Goal: Task Accomplishment & Management: Complete application form

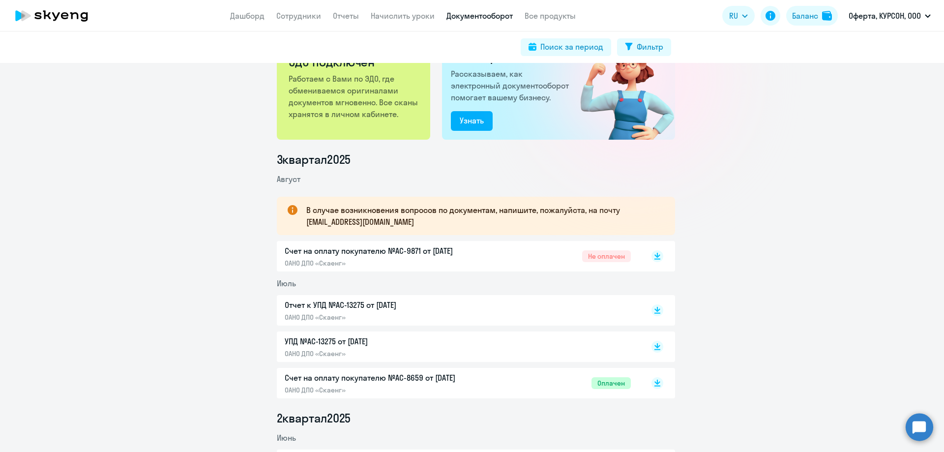
scroll to position [49, 0]
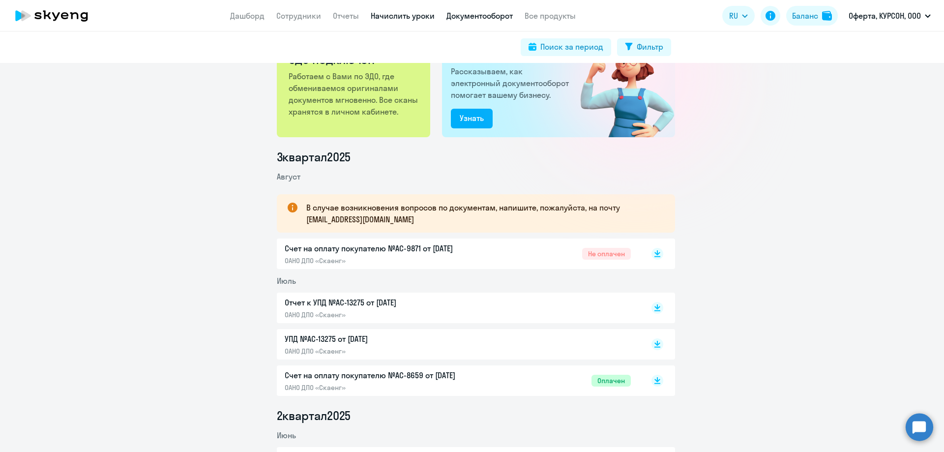
click at [404, 20] on link "Начислить уроки" at bounding box center [403, 16] width 64 height 10
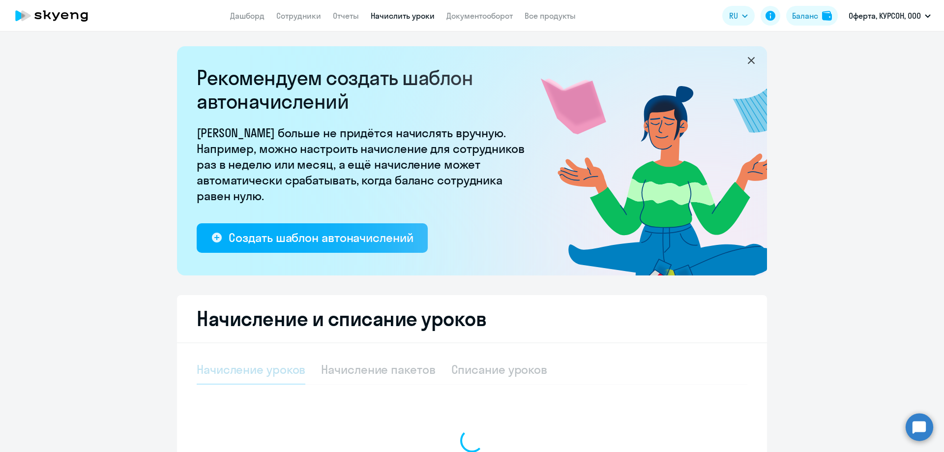
select select "10"
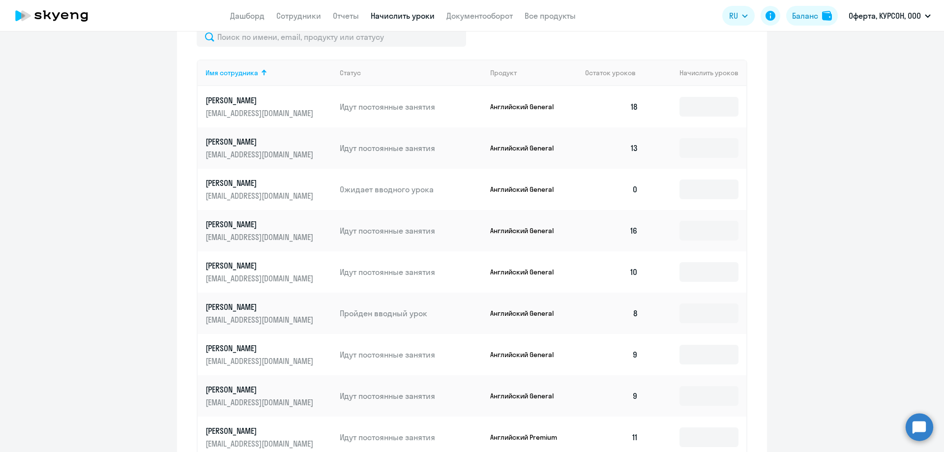
scroll to position [415, 0]
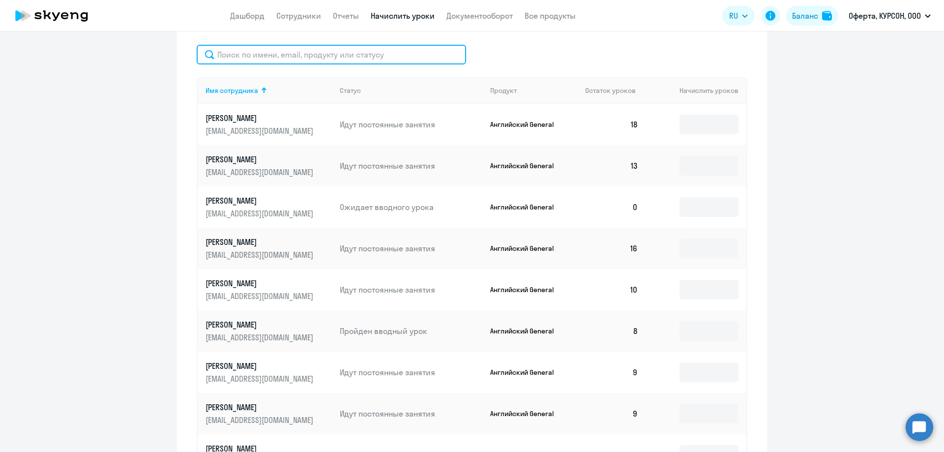
click at [308, 46] on input "text" at bounding box center [331, 55] width 269 height 20
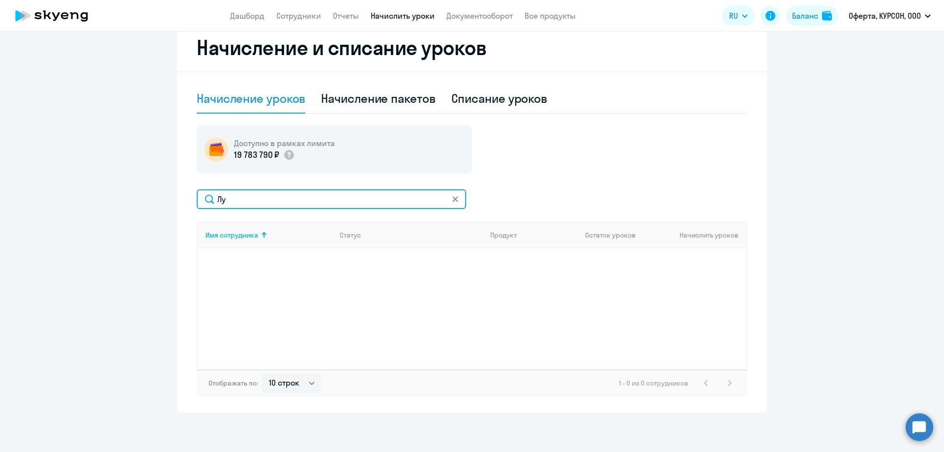
scroll to position [271, 0]
type input "[PERSON_NAME]"
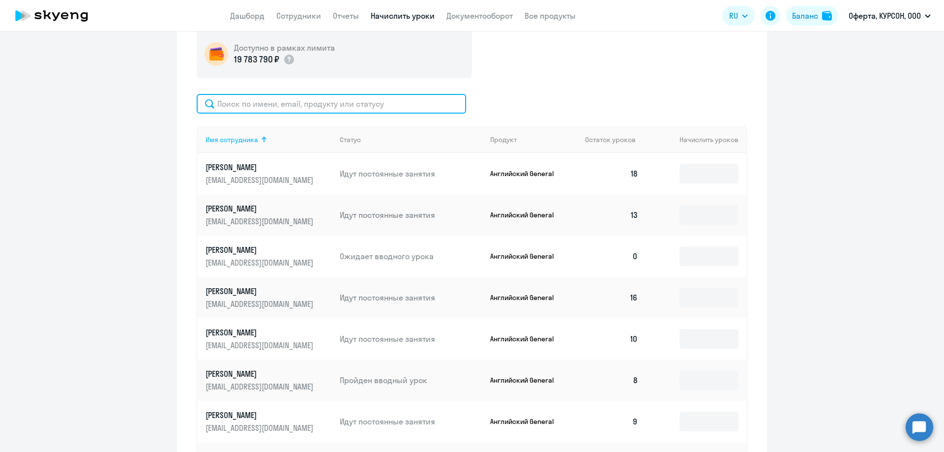
scroll to position [317, 0]
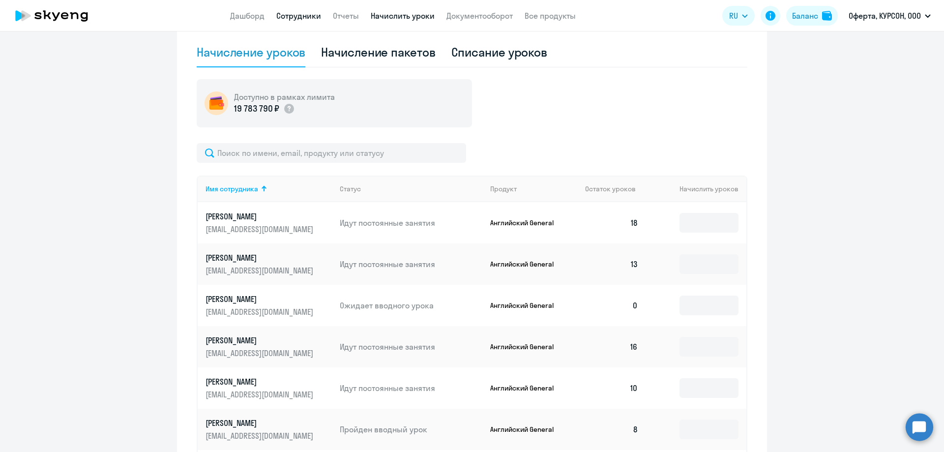
click at [288, 14] on link "Сотрудники" at bounding box center [298, 16] width 45 height 10
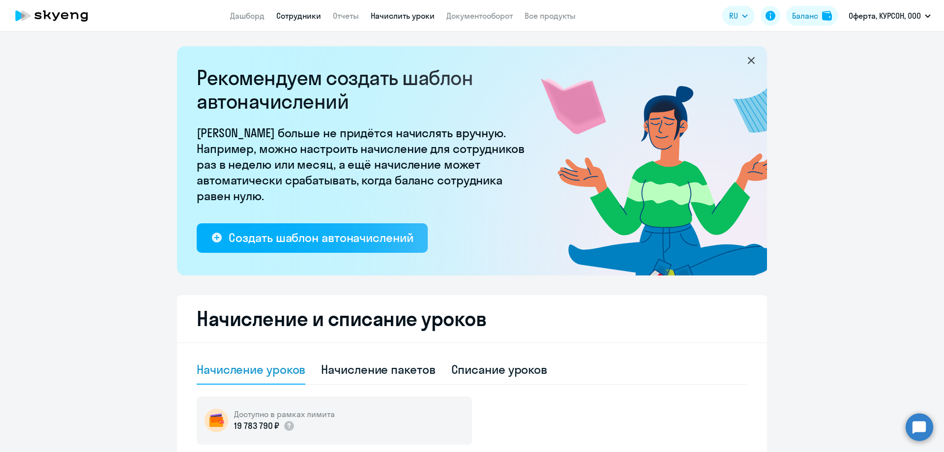
select select "30"
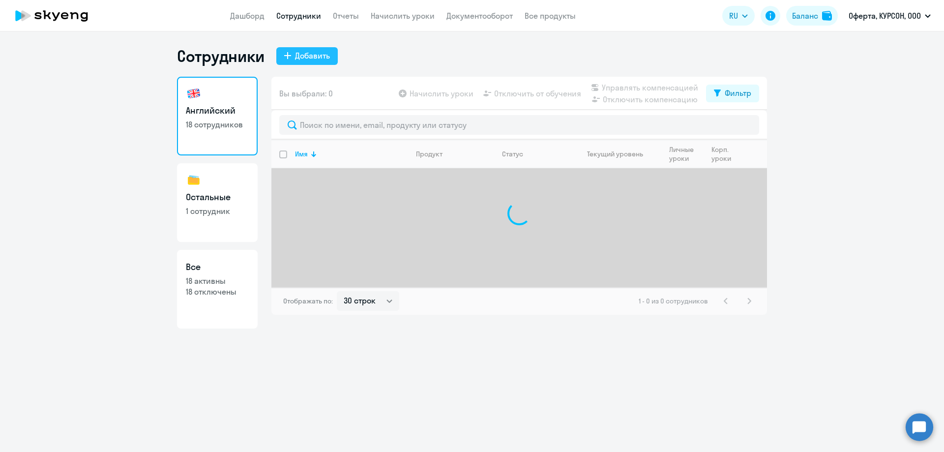
click at [327, 57] on button "Добавить" at bounding box center [306, 56] width 61 height 18
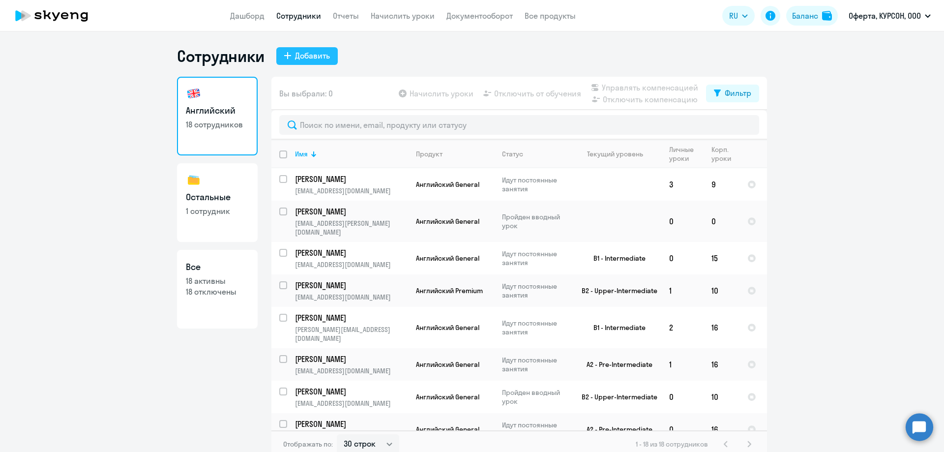
select select "english_adult_not_native_speaker"
select select "3"
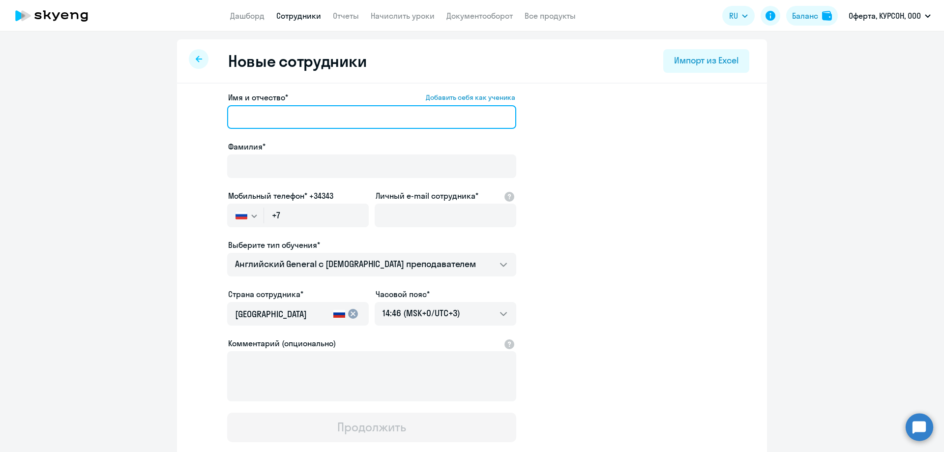
click at [273, 121] on input "Имя и отчество* Добавить себя как ученика" at bounding box center [371, 117] width 289 height 24
type input "[PERSON_NAME]"
drag, startPoint x: 307, startPoint y: 107, endPoint x: 196, endPoint y: 112, distance: 111.2
click at [196, 112] on app-new-student-form "Имя и отчество* Добавить себя как ученика [PERSON_NAME]* Мобильный телефон* +34…" at bounding box center [472, 266] width 558 height 350
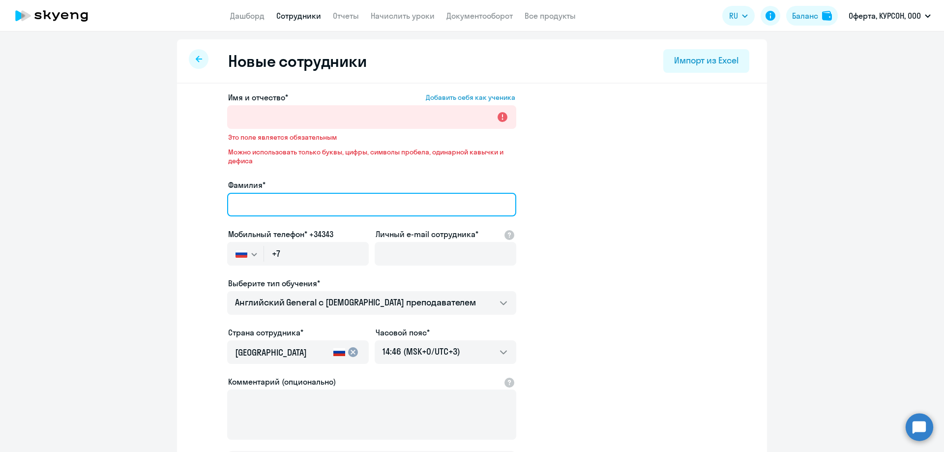
click at [336, 179] on div "Фамилия*" at bounding box center [371, 199] width 289 height 41
paste input "[PERSON_NAME]"
type input "[PERSON_NAME]"
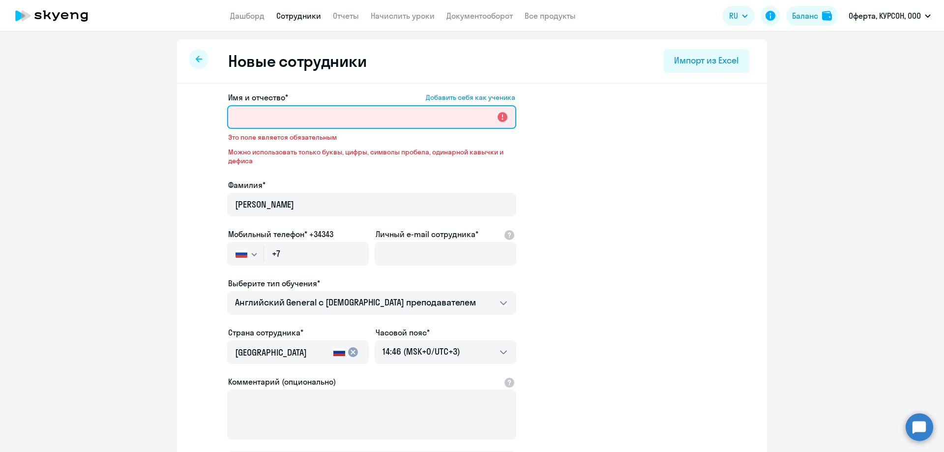
click at [273, 123] on input "Имя и отчество* Добавить себя как ученика" at bounding box center [371, 117] width 289 height 24
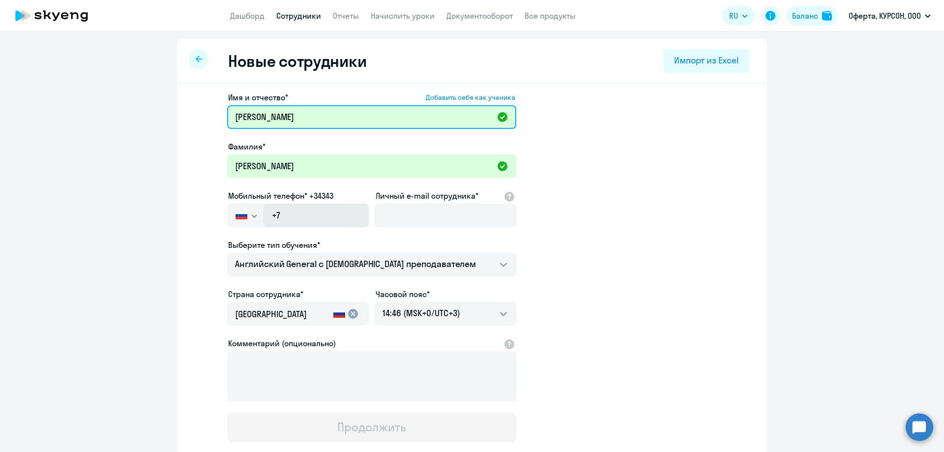
type input "[PERSON_NAME]"
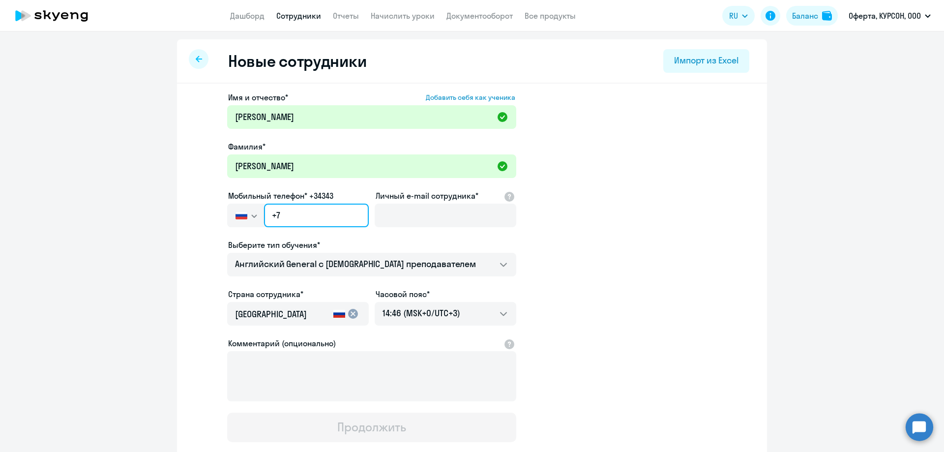
click at [328, 212] on input "+7" at bounding box center [316, 215] width 105 height 24
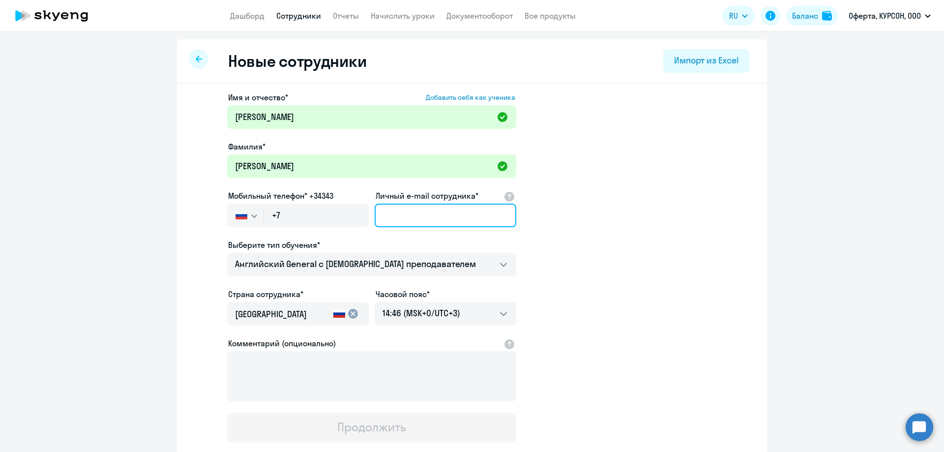
drag, startPoint x: 451, startPoint y: 217, endPoint x: 419, endPoint y: 238, distance: 38.2
click at [451, 217] on input "Личный e-mail сотрудника*" at bounding box center [446, 215] width 142 height 24
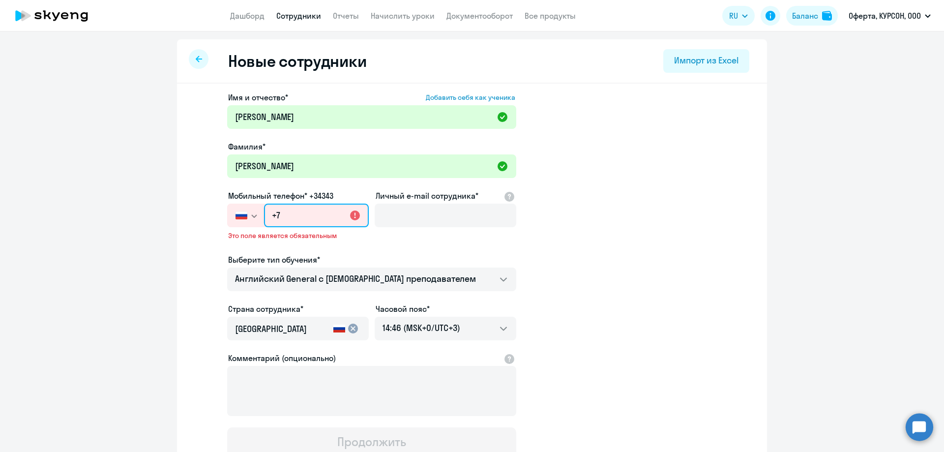
click at [285, 217] on input "+7" at bounding box center [316, 215] width 105 height 24
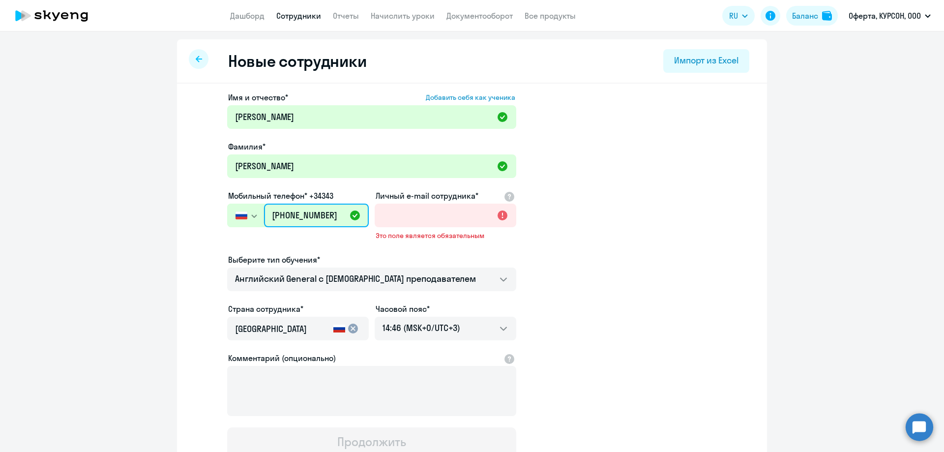
type input "[PHONE_NUMBER]"
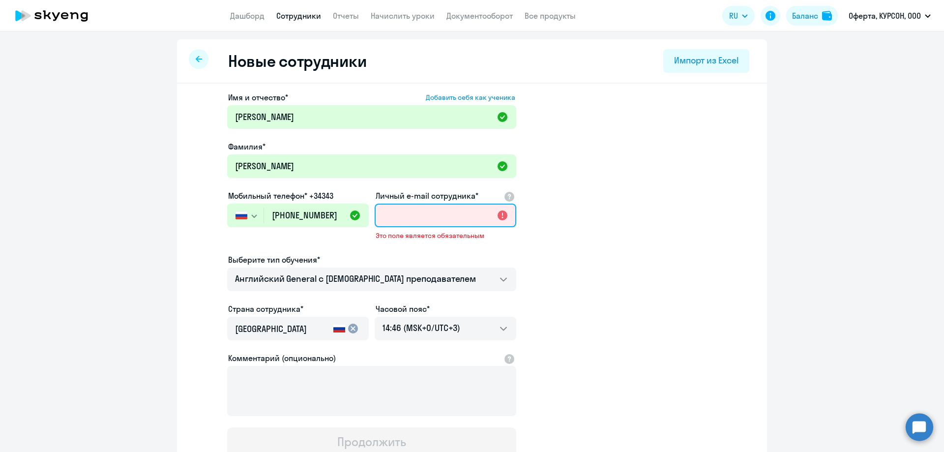
click at [429, 224] on input "Личный e-mail сотрудника*" at bounding box center [446, 215] width 142 height 24
paste input "[EMAIL_ADDRESS][DOMAIN_NAME]"
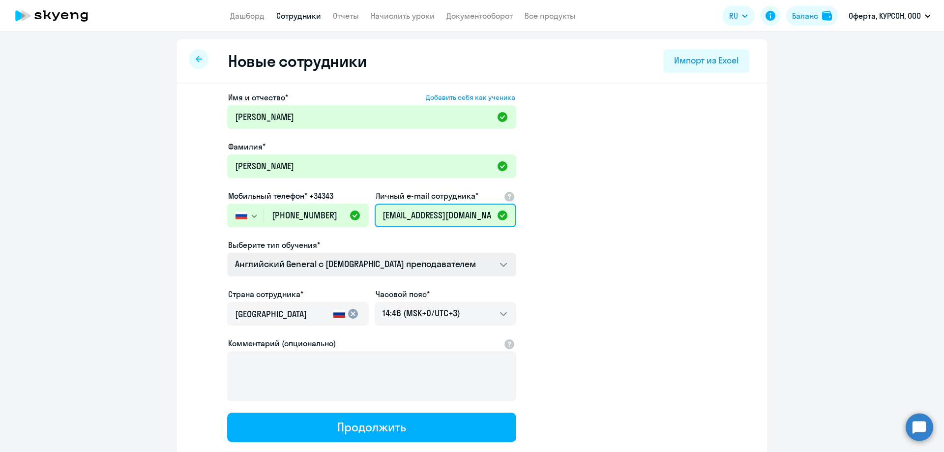
type input "[EMAIL_ADDRESS][DOMAIN_NAME]"
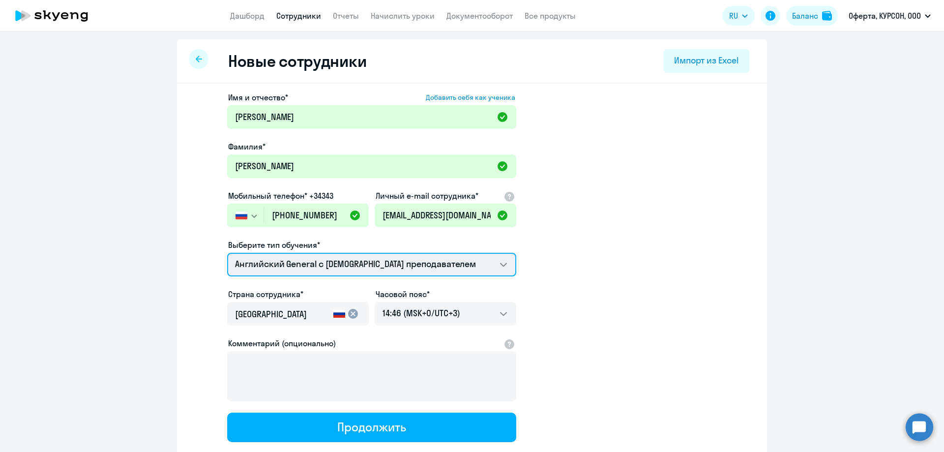
click at [335, 260] on select "Премиум английский с русскоговорящим преподавателем Screening Test Английский G…" at bounding box center [371, 265] width 289 height 24
click at [227, 253] on select "Премиум английский с русскоговорящим преподавателем Screening Test Английский G…" at bounding box center [371, 265] width 289 height 24
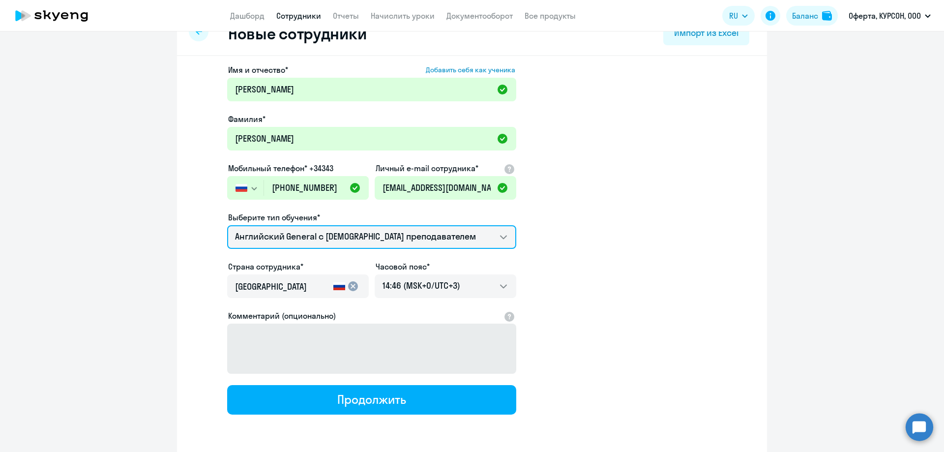
scroll to position [49, 0]
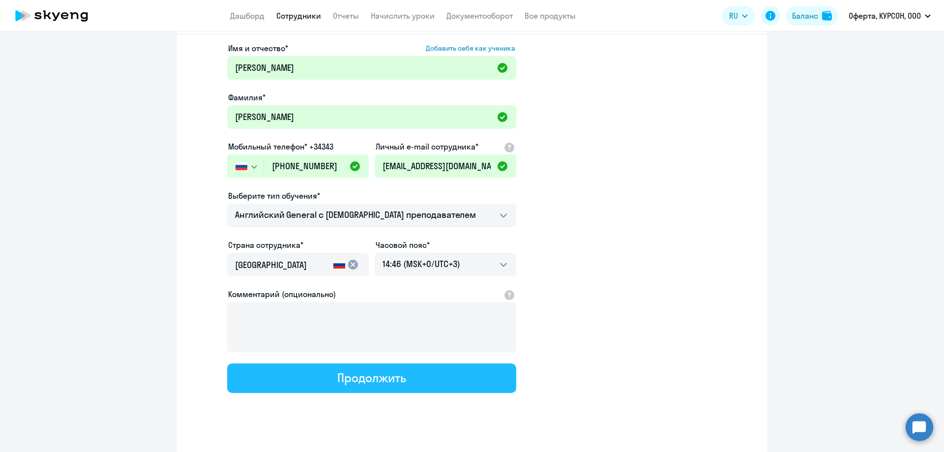
click at [352, 368] on button "Продолжить" at bounding box center [371, 377] width 289 height 29
select select "english_adult_not_native_speaker"
select select "3"
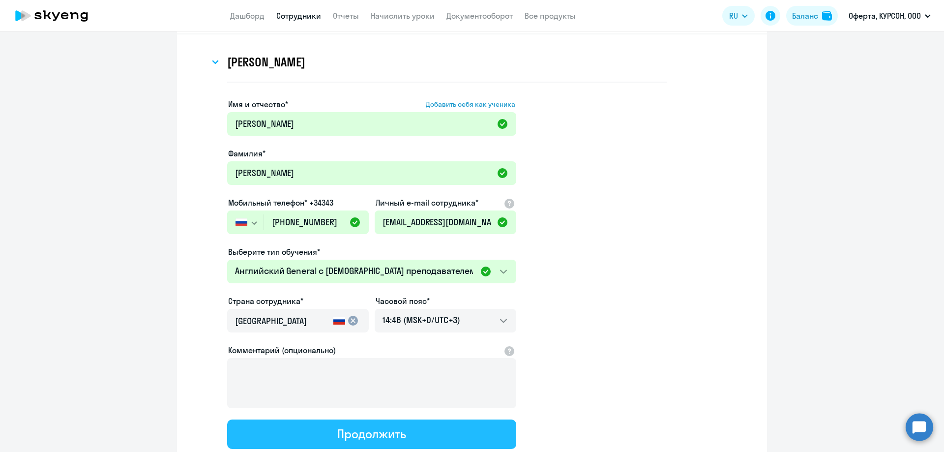
scroll to position [0, 0]
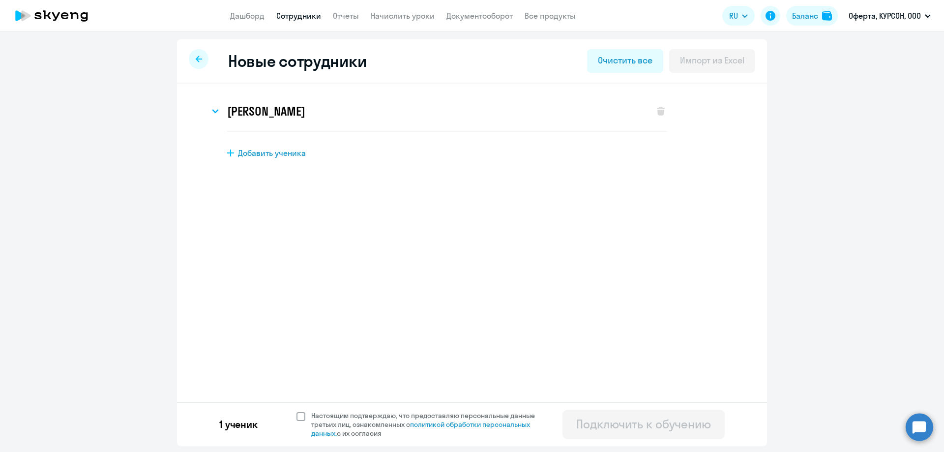
click at [301, 418] on span at bounding box center [300, 416] width 9 height 9
click at [296, 411] on input "Настоящим подтверждаю, что предоставляю персональные данные третьих лиц, ознако…" at bounding box center [296, 410] width 0 height 0
checkbox input "true"
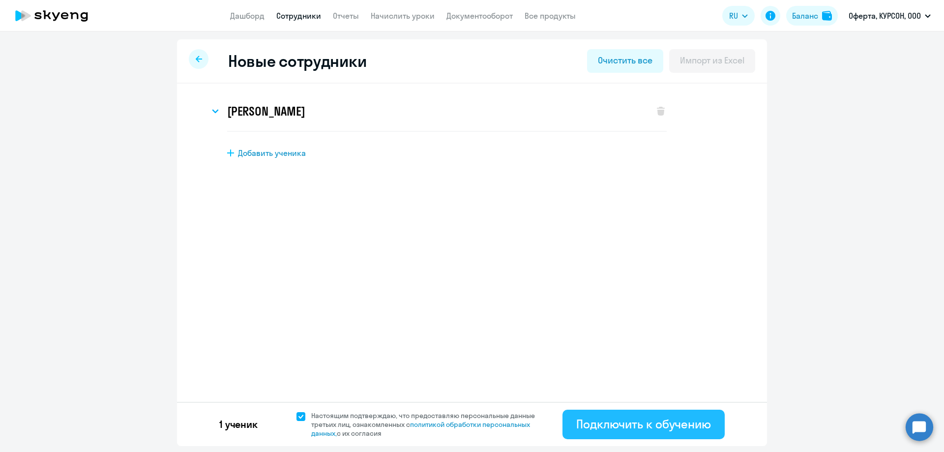
click at [621, 434] on button "Подключить к обучению" at bounding box center [643, 423] width 162 height 29
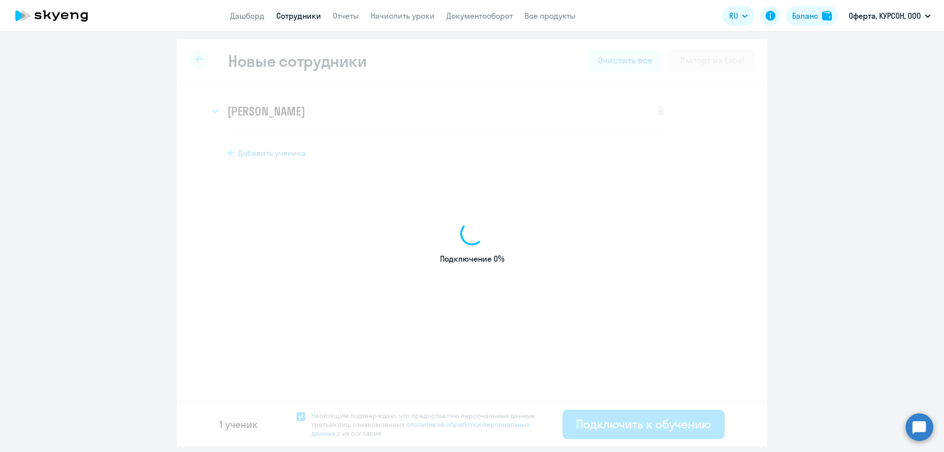
select select "english_adult_not_native_speaker"
select select "3"
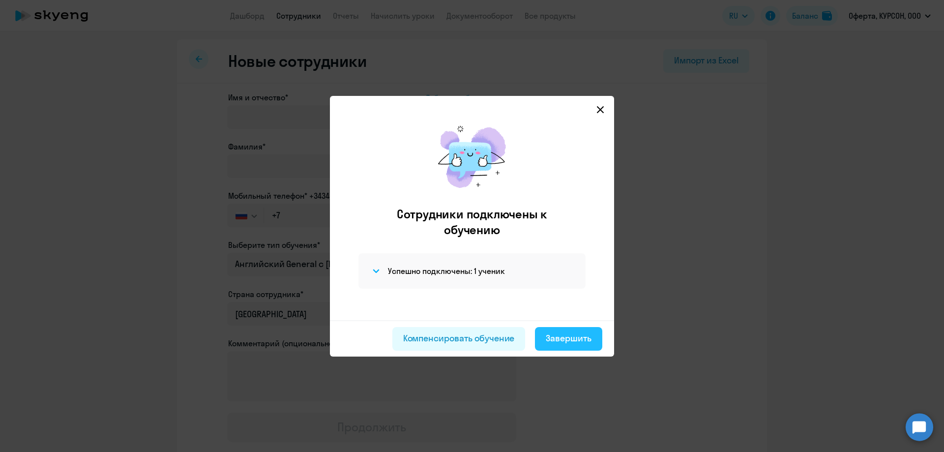
click at [570, 334] on div "Завершить" at bounding box center [569, 338] width 46 height 13
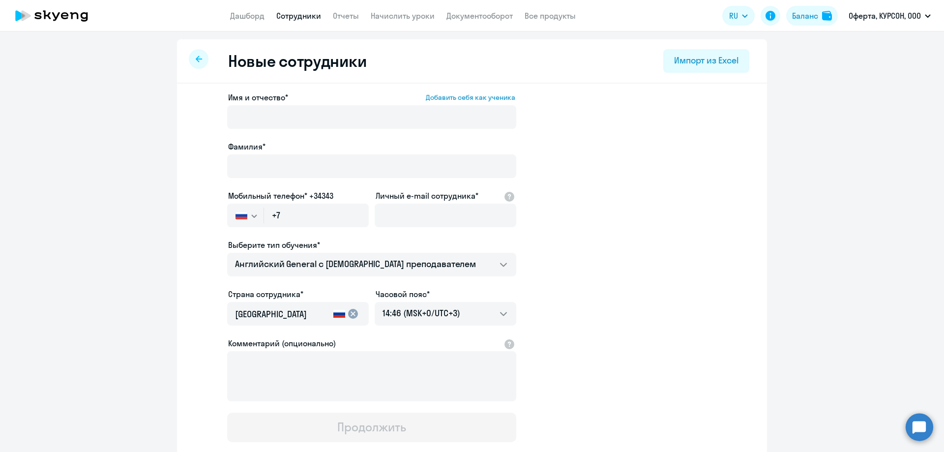
select select "30"
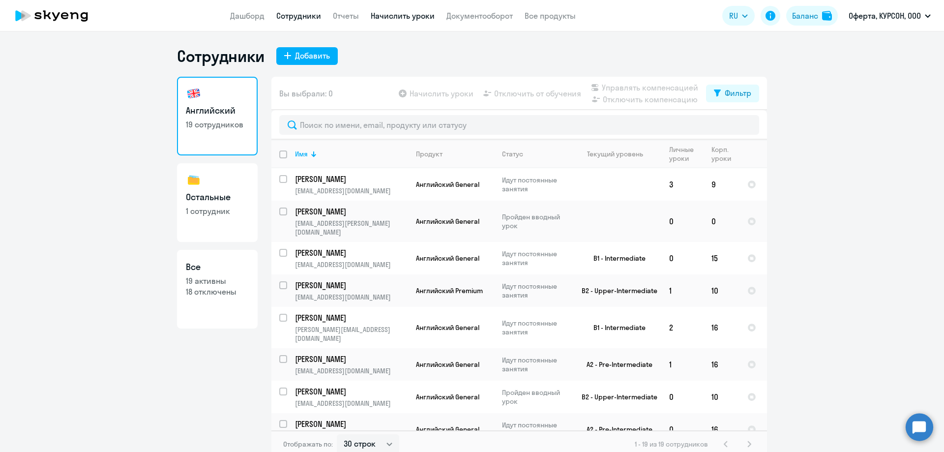
click at [391, 18] on link "Начислить уроки" at bounding box center [403, 16] width 64 height 10
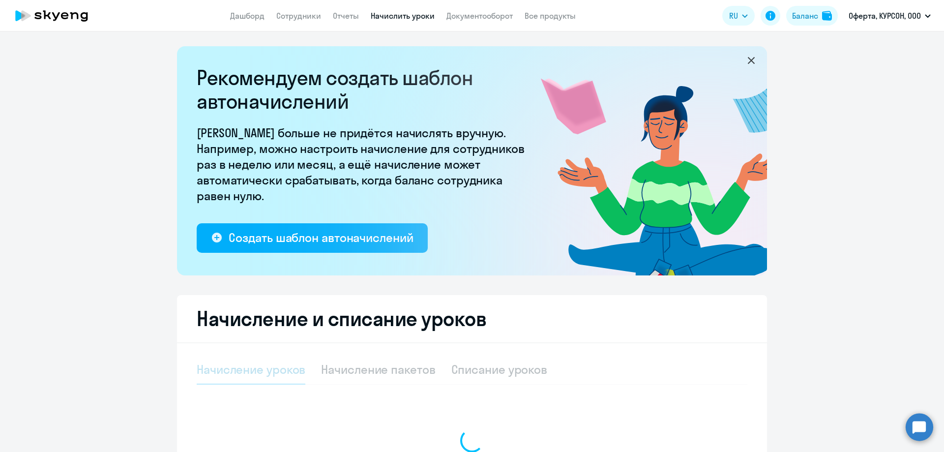
select select "10"
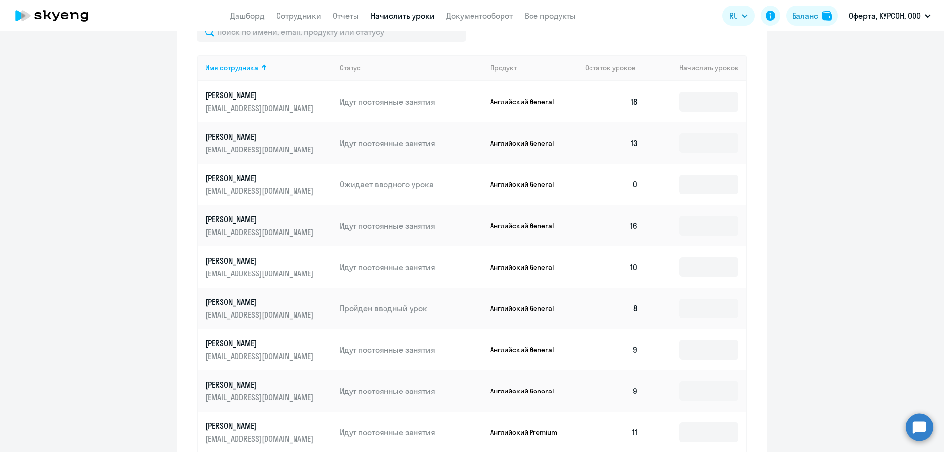
scroll to position [492, 0]
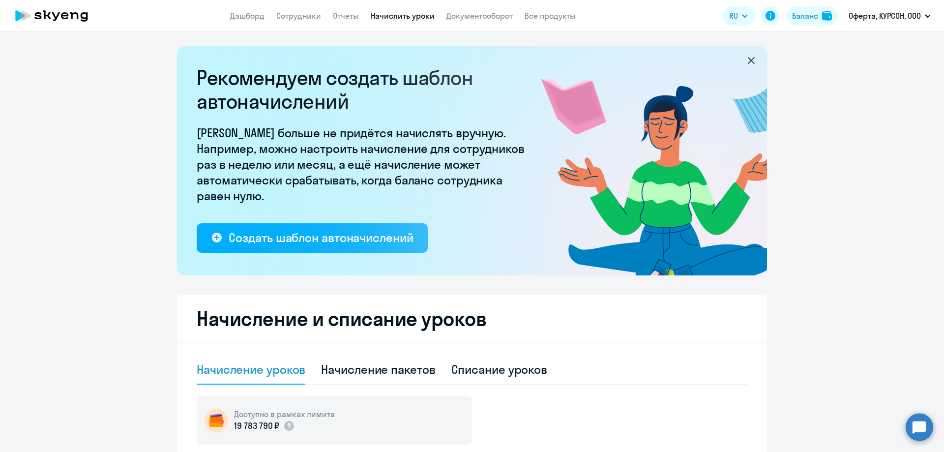
select select "10"
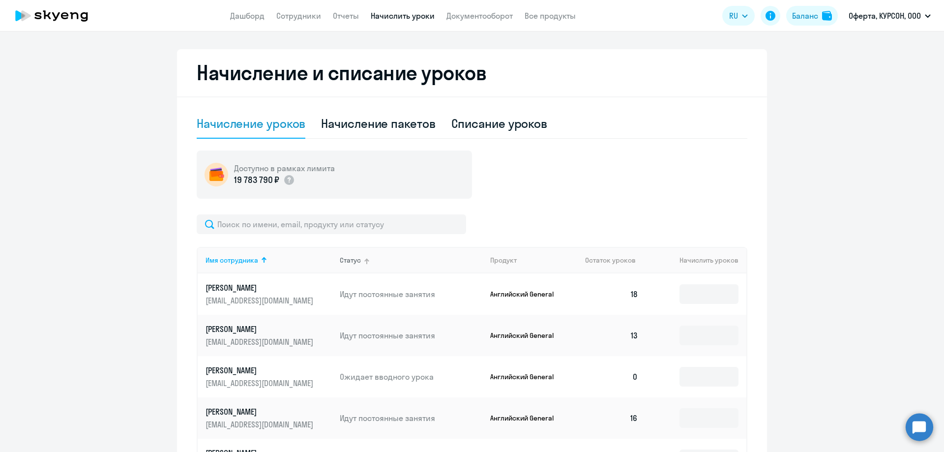
scroll to position [317, 0]
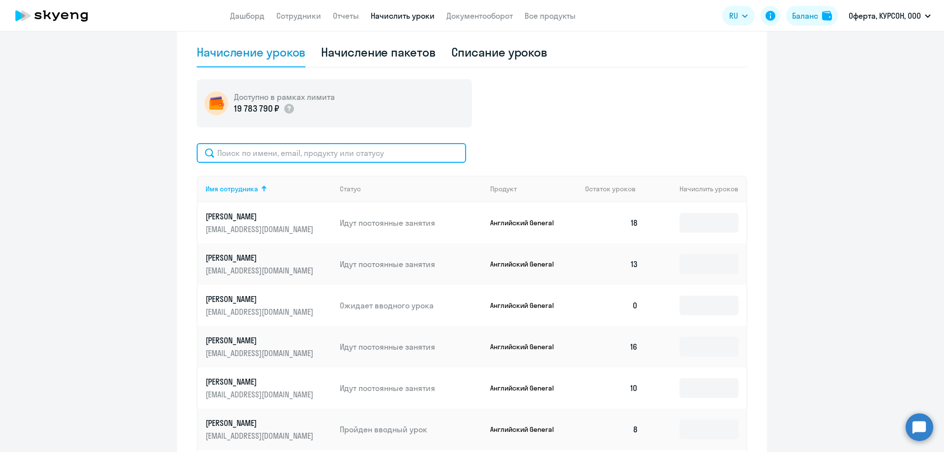
click at [251, 154] on input "text" at bounding box center [331, 153] width 269 height 20
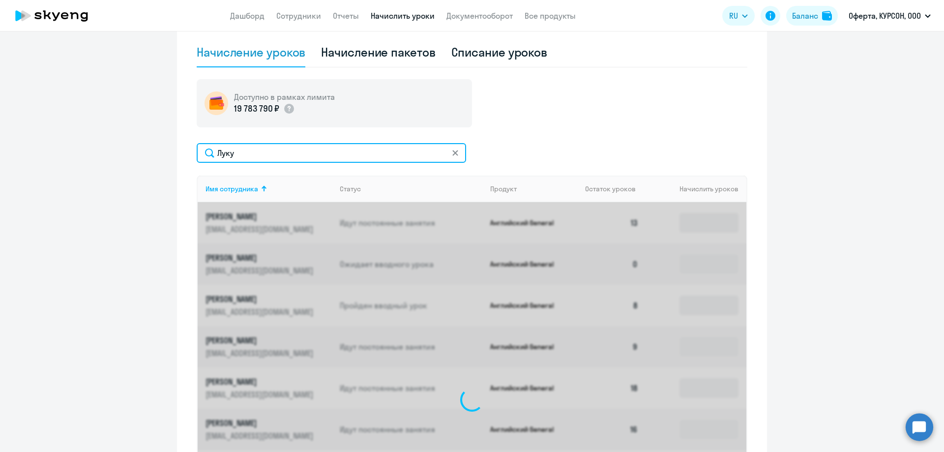
scroll to position [271, 0]
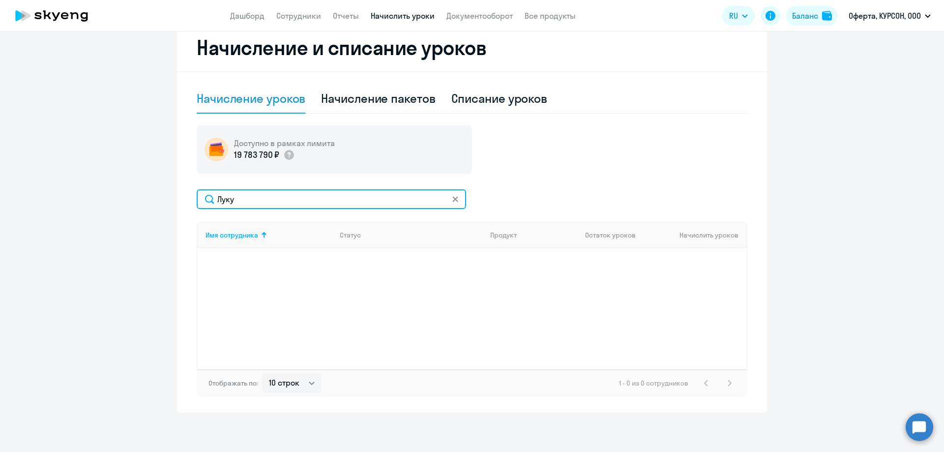
type input "Луку"
drag, startPoint x: 233, startPoint y: 199, endPoint x: 148, endPoint y: 201, distance: 84.6
click at [148, 201] on ng-component "Рекомендуем создать шаблон автоначислений Уроки больше не придётся начислять вр…" at bounding box center [472, 93] width 944 height 637
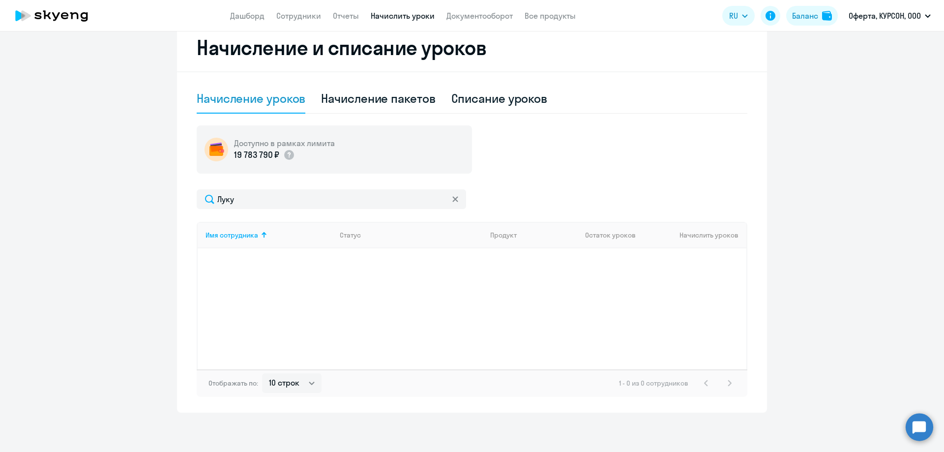
click at [451, 198] on svg-icon at bounding box center [455, 199] width 8 height 8
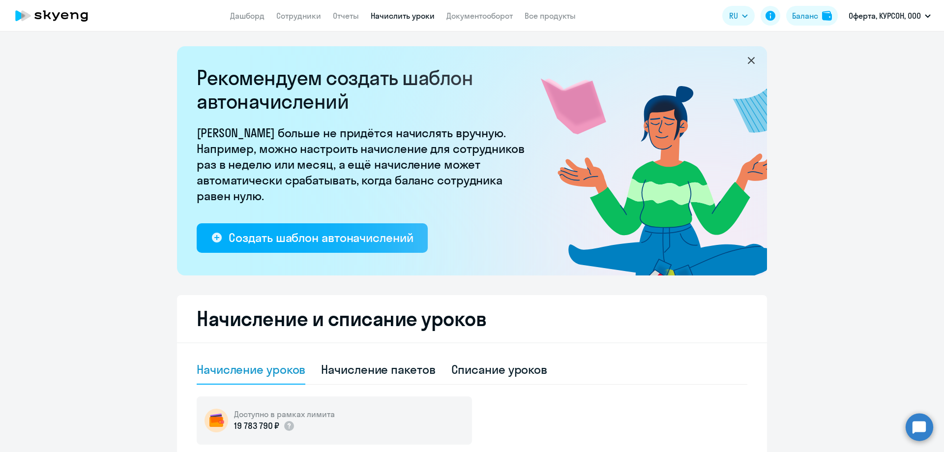
select select "10"
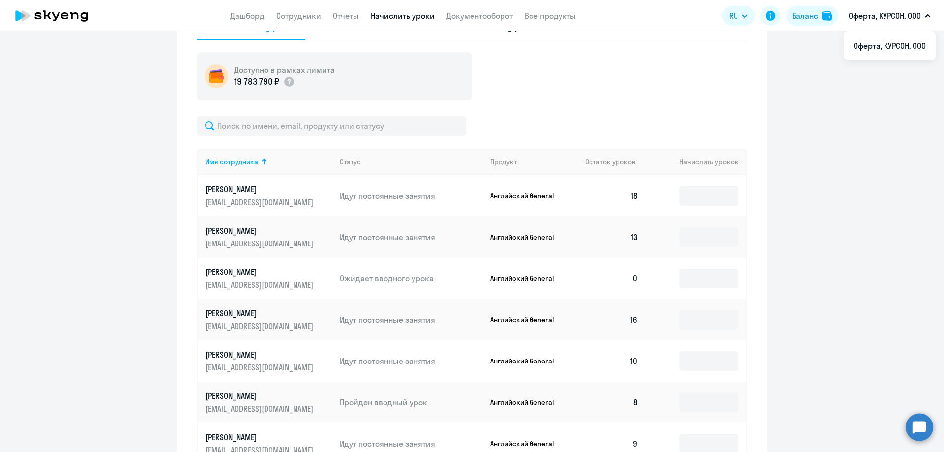
scroll to position [563, 0]
